Goal: Navigation & Orientation: Go to known website

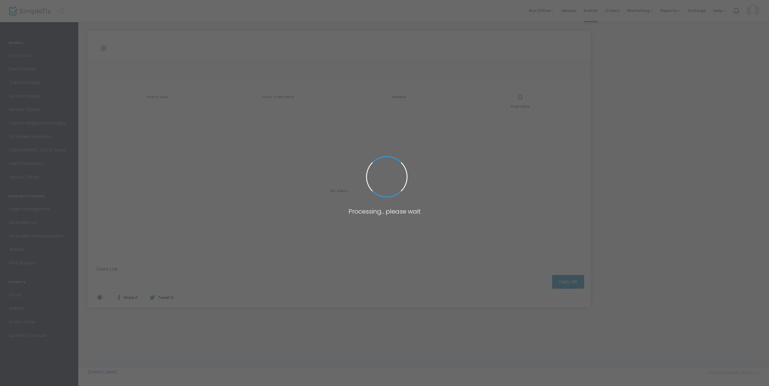
type input "[URL][DOMAIN_NAME]"
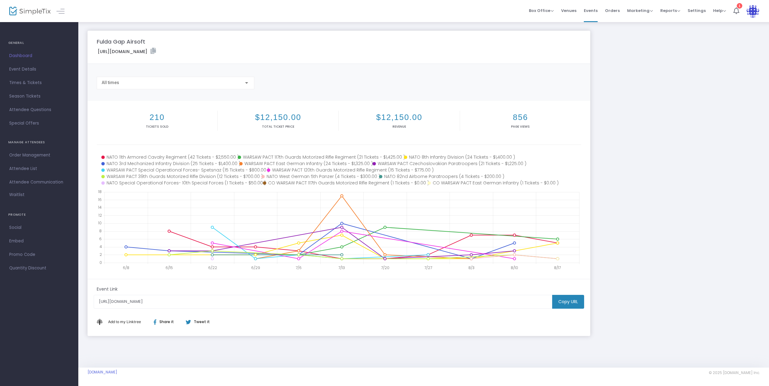
click at [750, 14] on img at bounding box center [752, 11] width 13 height 13
